Goal: Task Accomplishment & Management: Manage account settings

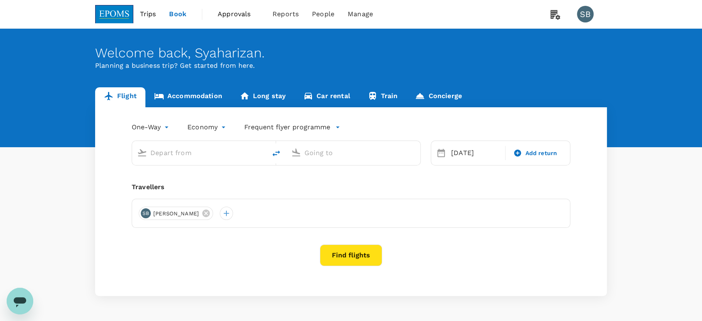
type input "Kuala Lumpur Intl ([GEOGRAPHIC_DATA])"
type input "Kuching Intl (KCH)"
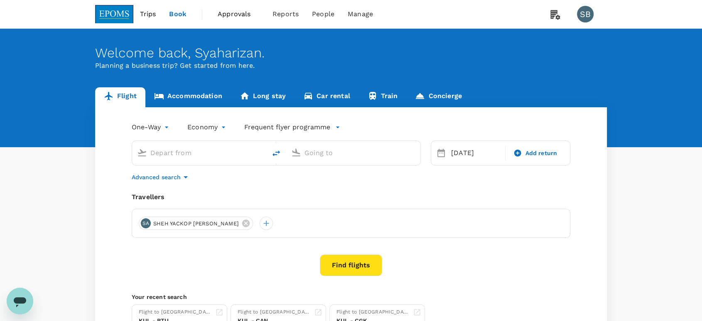
type input "Kuala Lumpur Intl ([GEOGRAPHIC_DATA])"
type input "Kuching Intl (KCH)"
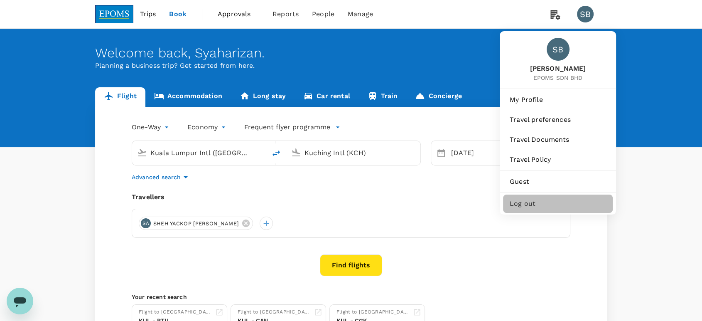
click at [535, 204] on span "Log out" at bounding box center [558, 204] width 96 height 10
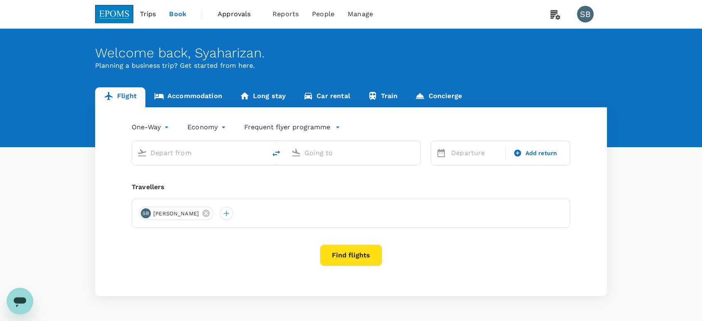
type input "Kuala Lumpur Intl ([GEOGRAPHIC_DATA])"
type input "Kuching Intl (KCH)"
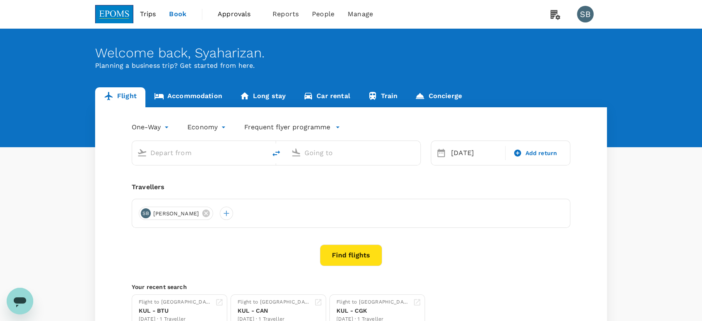
type input "Kuala Lumpur Intl ([GEOGRAPHIC_DATA])"
type input "Kuching Intl (KCH)"
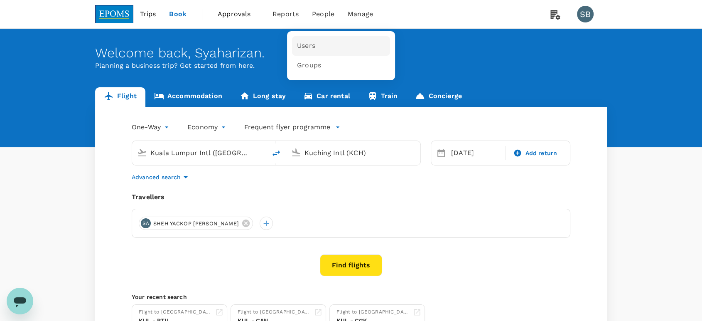
click at [312, 42] on span "Users" at bounding box center [306, 46] width 18 height 10
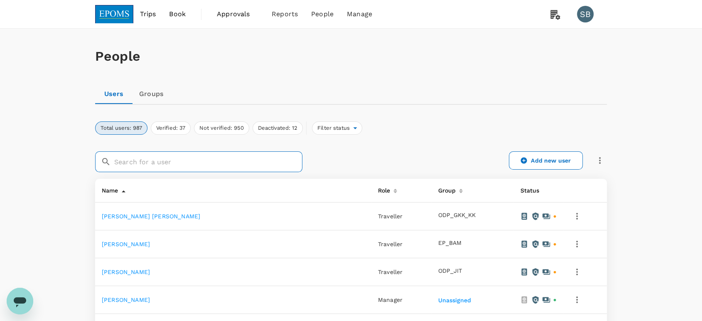
drag, startPoint x: 199, startPoint y: 158, endPoint x: 214, endPoint y: 154, distance: 15.2
click at [199, 158] on input "text" at bounding box center [208, 161] width 188 height 21
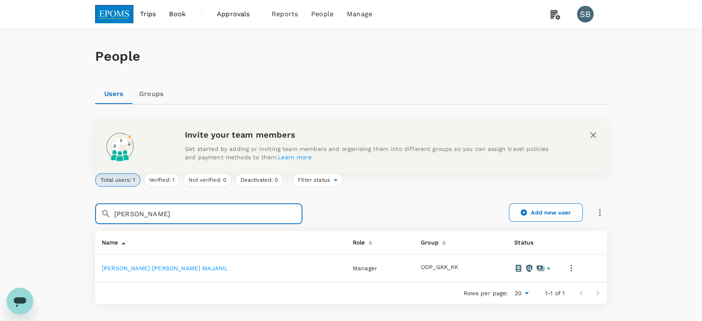
click at [566, 268] on icon "button" at bounding box center [571, 268] width 10 height 10
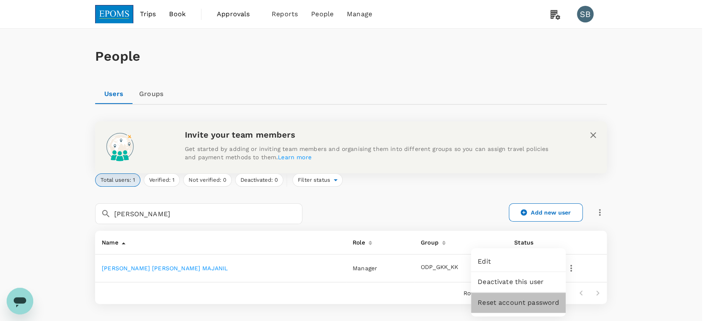
click at [505, 306] on span "Reset account password" at bounding box center [518, 303] width 81 height 10
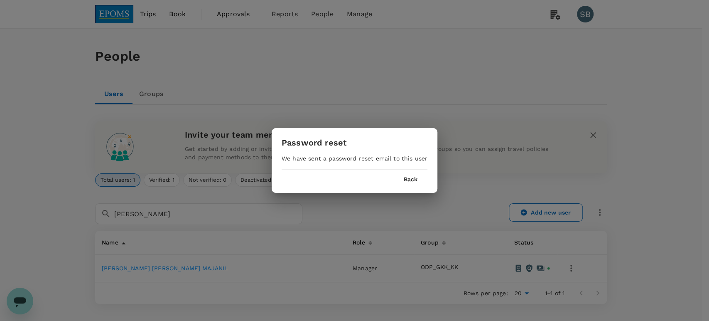
click at [409, 180] on button "Back" at bounding box center [411, 179] width 14 height 7
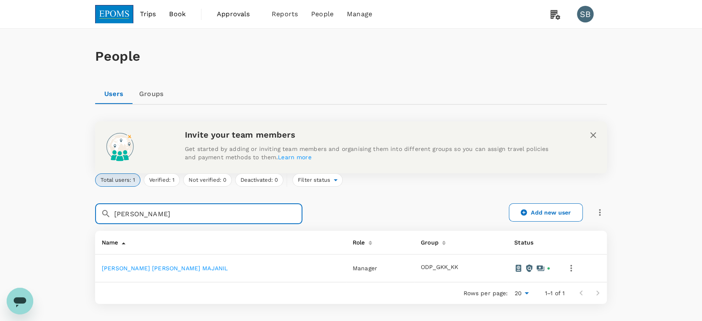
drag, startPoint x: 183, startPoint y: 212, endPoint x: 98, endPoint y: 200, distance: 85.9
click at [82, 200] on div "People Users Groups Invite your team members Get started by adding or inviting …" at bounding box center [351, 193] width 702 height 328
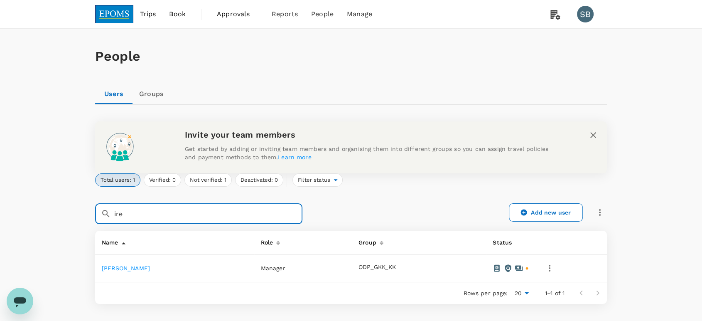
type input "ire"
click at [555, 268] on icon "button" at bounding box center [550, 268] width 10 height 10
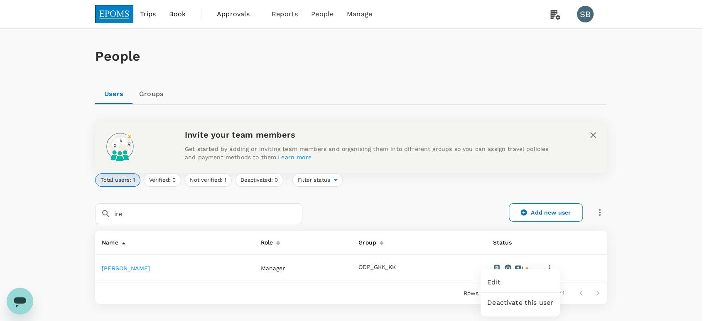
click at [526, 279] on span "Edit" at bounding box center [520, 282] width 66 height 10
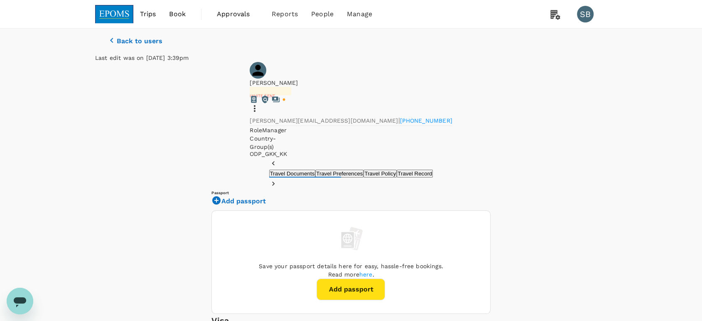
click at [260, 103] on icon at bounding box center [255, 108] width 10 height 10
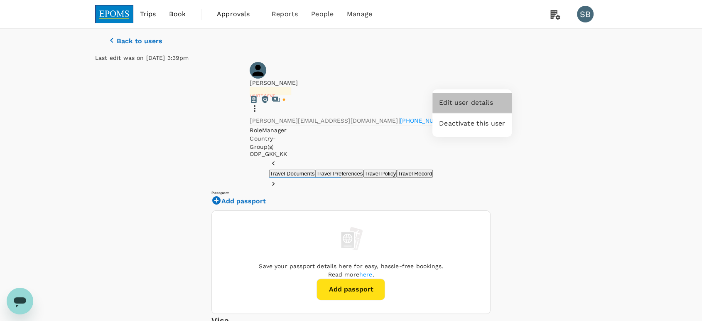
click at [490, 103] on span "Edit user details" at bounding box center [472, 103] width 66 height 10
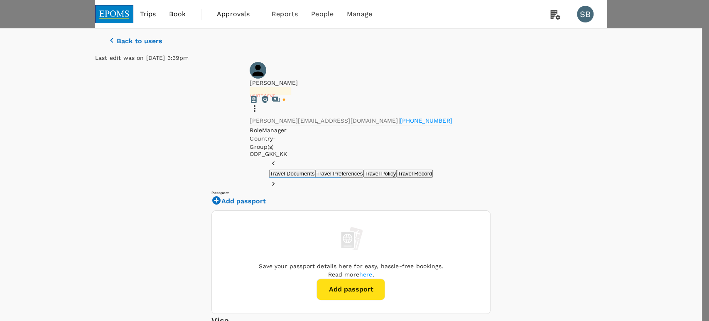
drag, startPoint x: 583, startPoint y: 135, endPoint x: 470, endPoint y: 135, distance: 113.0
paste input "[DOMAIN_NAME]"
type input "[PERSON_NAME][EMAIL_ADDRESS][DOMAIN_NAME]"
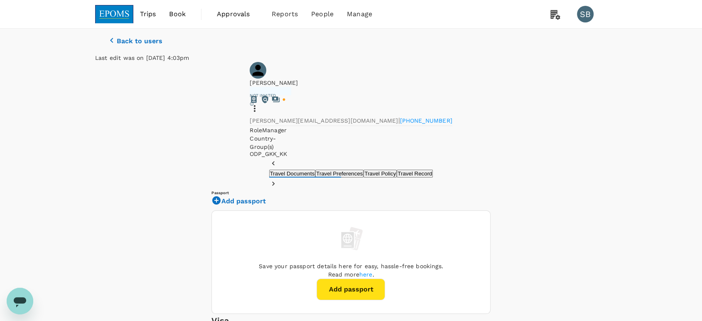
click at [452, 88] on div "[PERSON_NAME] Not invited" at bounding box center [351, 97] width 202 height 37
click at [260, 103] on icon at bounding box center [255, 108] width 10 height 10
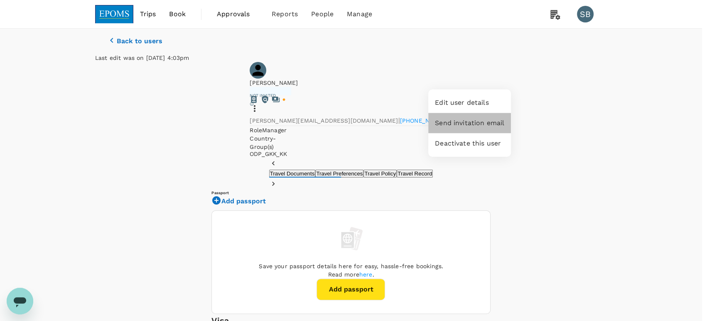
click at [494, 126] on span "Send invitation email" at bounding box center [469, 123] width 69 height 10
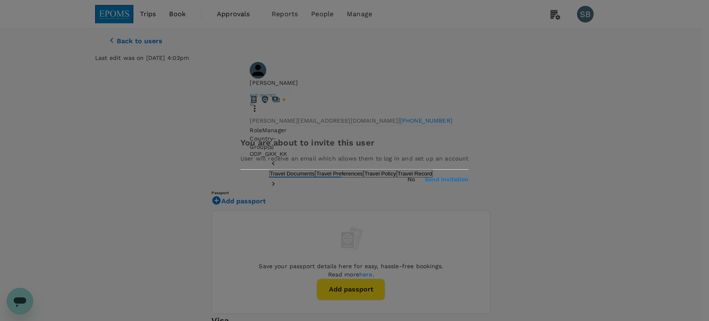
click at [425, 183] on button "Send invitation" at bounding box center [447, 179] width 44 height 7
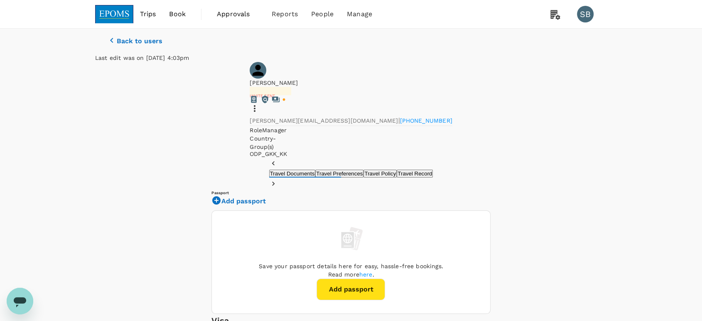
click at [112, 12] on img at bounding box center [114, 14] width 38 height 18
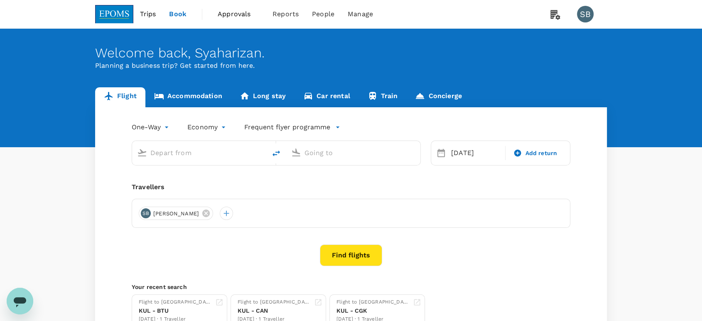
type input "Kuala Lumpur Intl ([GEOGRAPHIC_DATA])"
type input "Kuching Intl (KCH)"
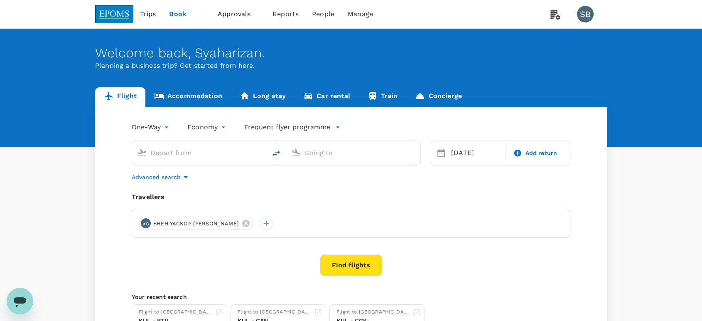
type input "Kuala Lumpur Intl ([GEOGRAPHIC_DATA])"
type input "Kuching Intl (KCH)"
